Goal: Task Accomplishment & Management: Manage account settings

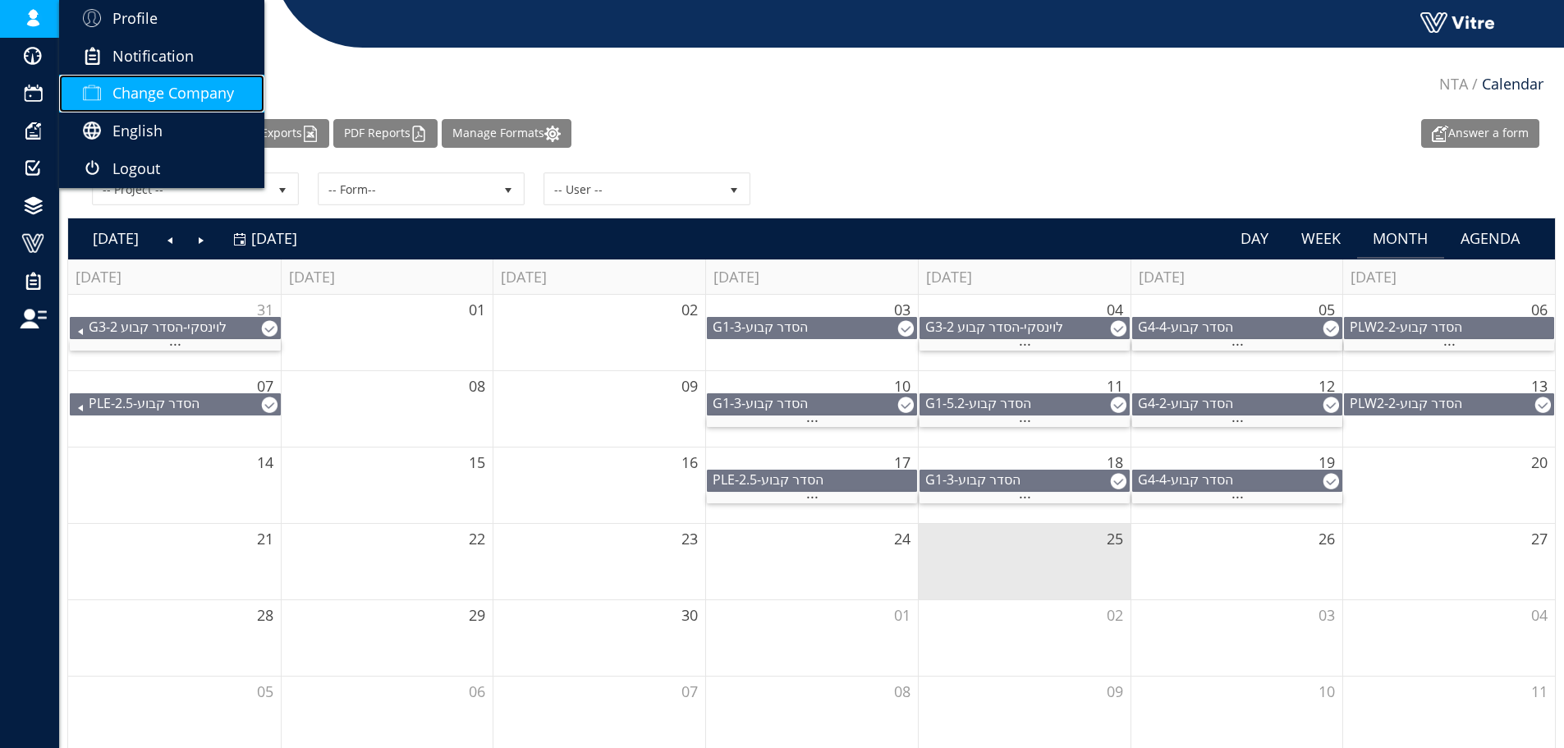
click at [136, 82] on link "Change Company" at bounding box center [161, 94] width 205 height 38
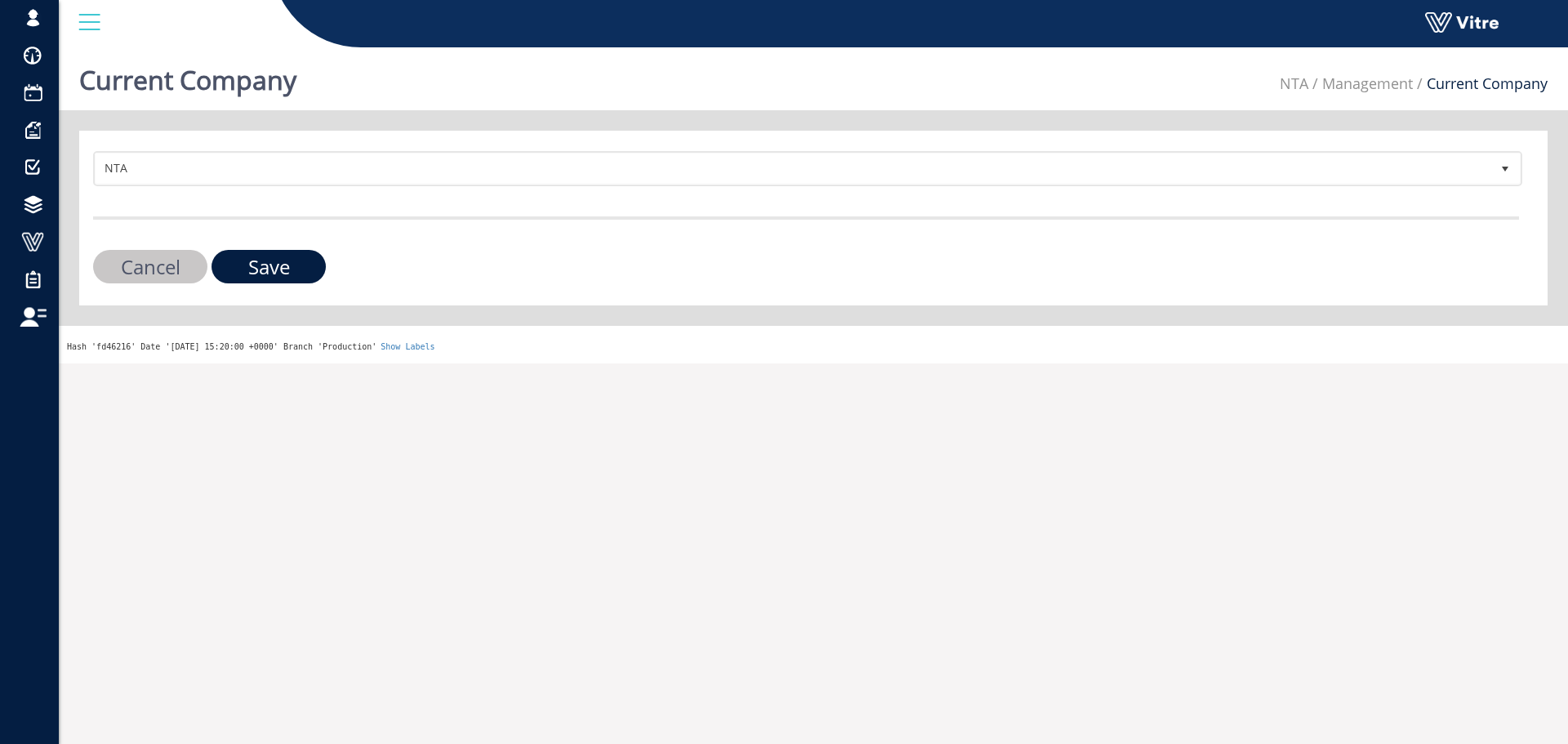
click at [559, 194] on form "NTA 158 Cancel Save" at bounding box center [806, 217] width 1426 height 132
click at [546, 198] on form "NTA 158 Cancel Save" at bounding box center [806, 217] width 1426 height 132
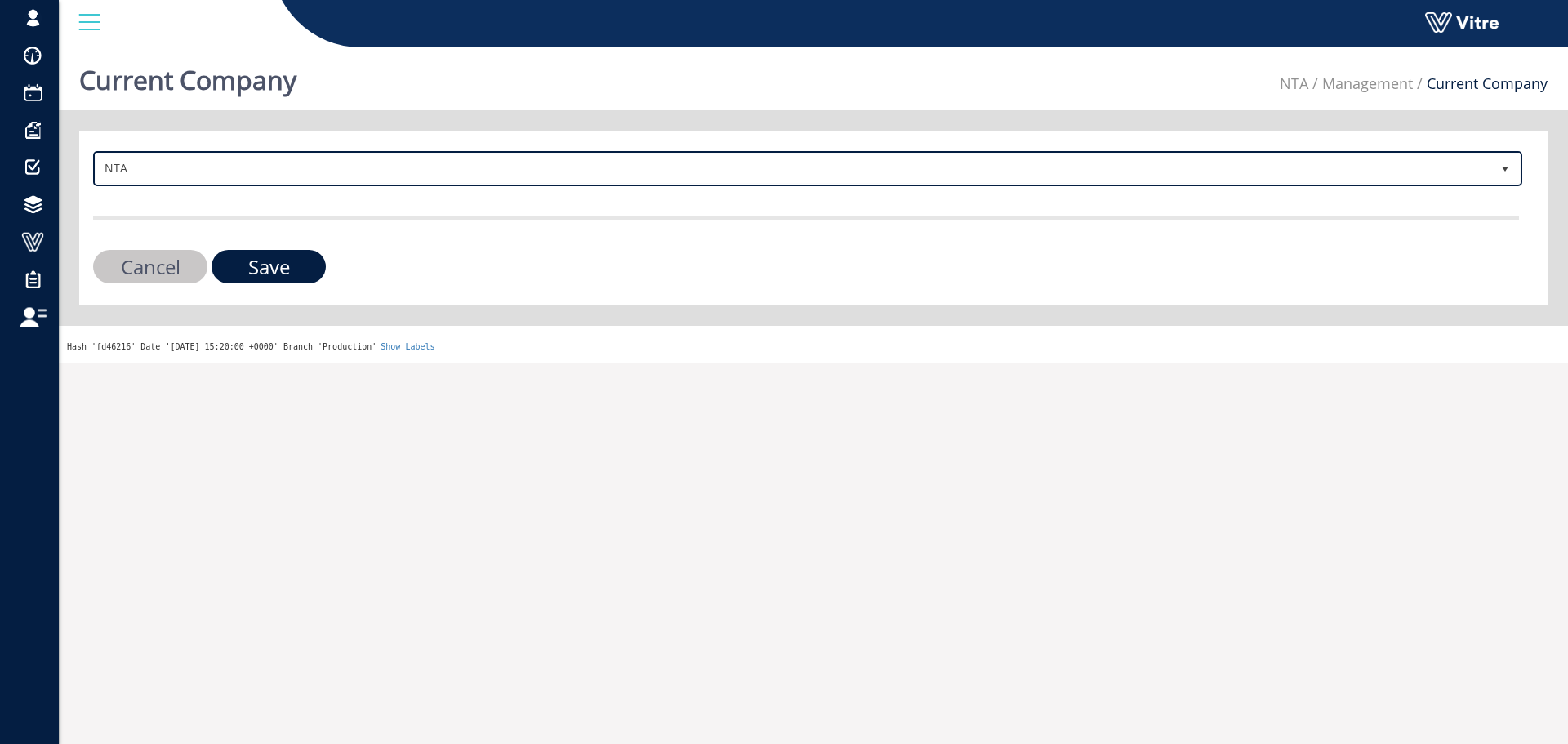
click at [548, 185] on span "NTA 158" at bounding box center [807, 168] width 1429 height 35
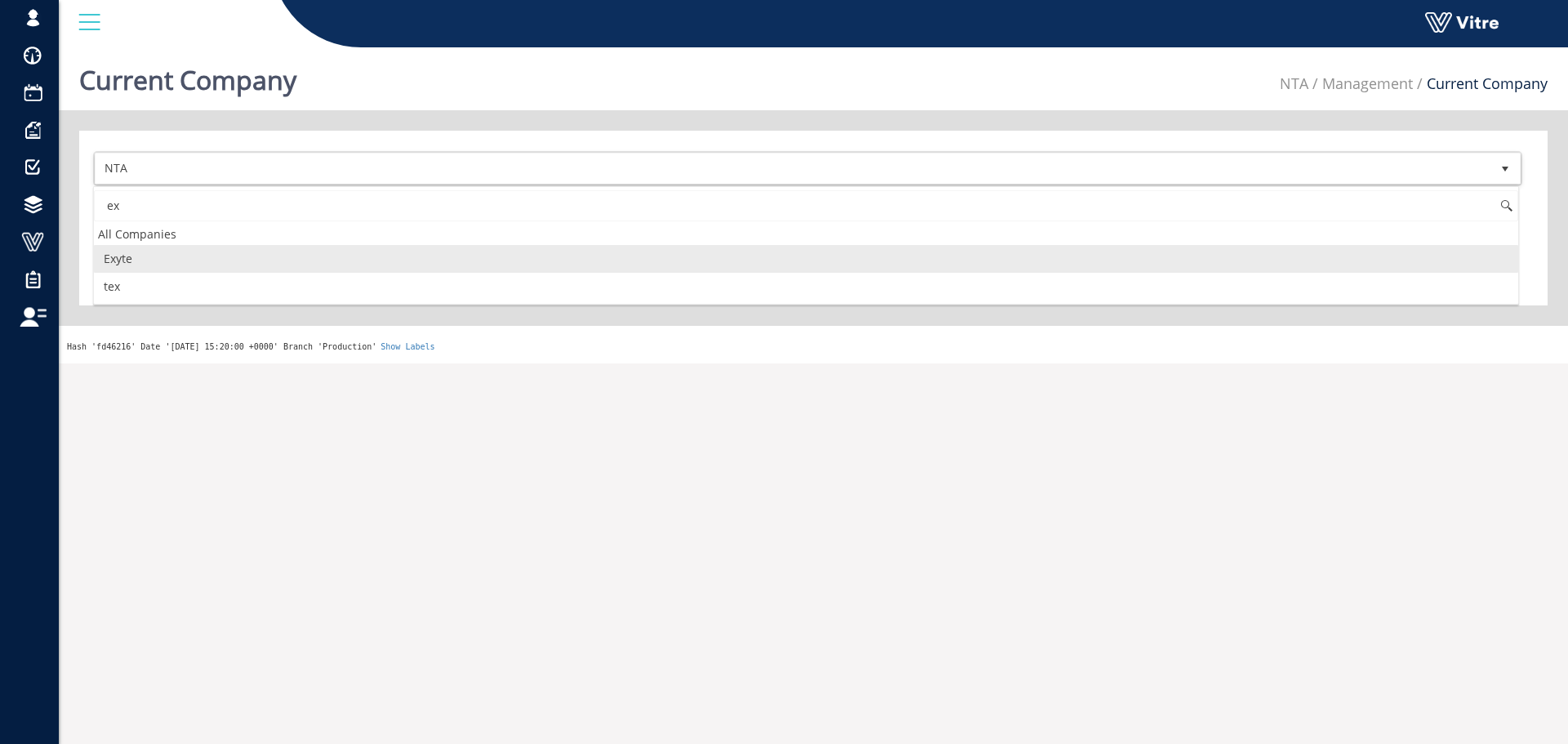
click at [190, 259] on li "Exyte" at bounding box center [805, 259] width 1424 height 28
type input "ex"
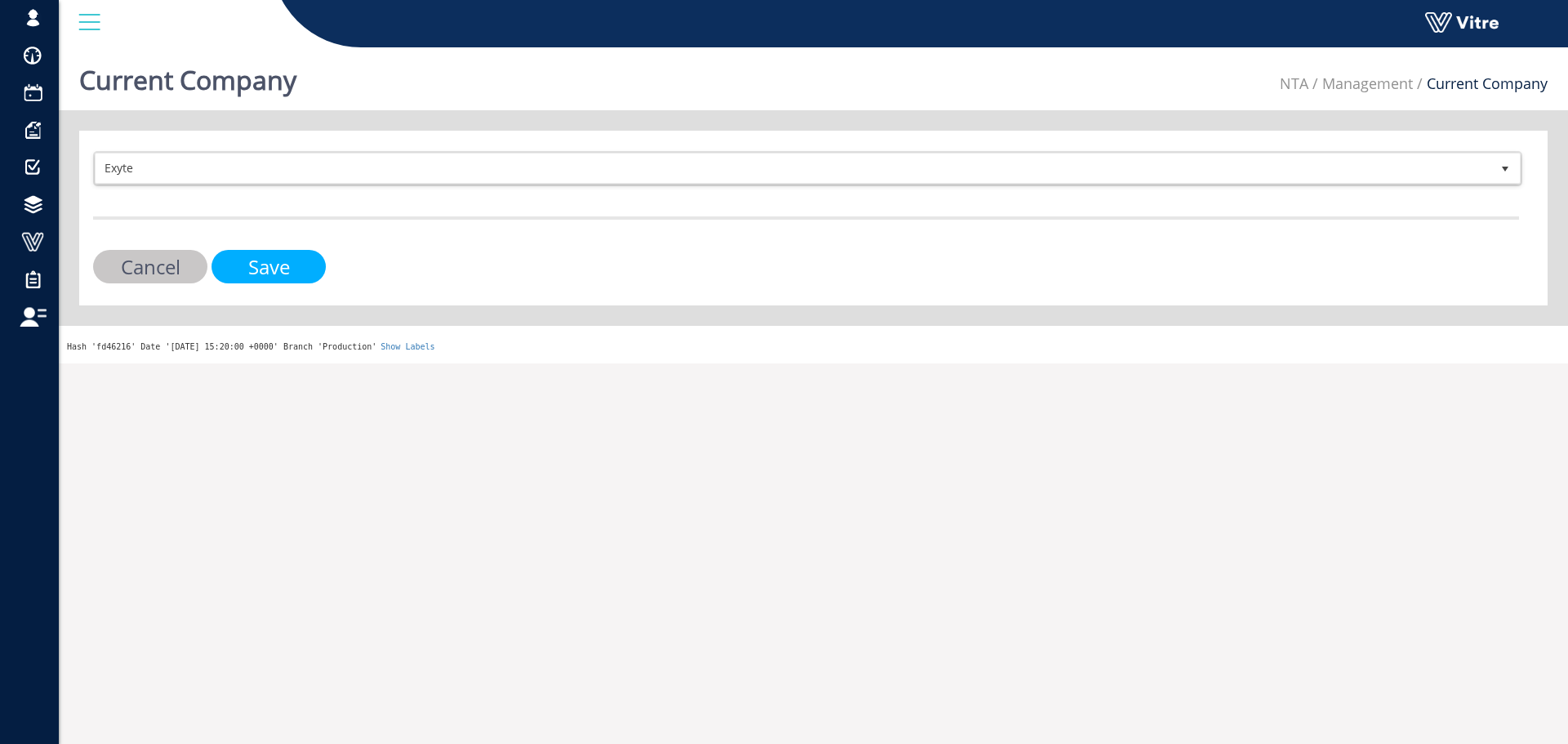
click at [222, 257] on input "Save" at bounding box center [268, 267] width 114 height 34
